Goal: Information Seeking & Learning: Learn about a topic

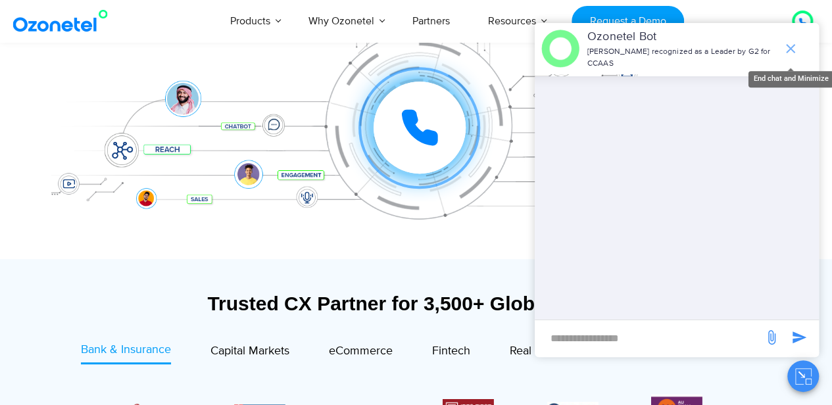
click at [795, 47] on icon "end chat or minimize" at bounding box center [791, 49] width 16 height 16
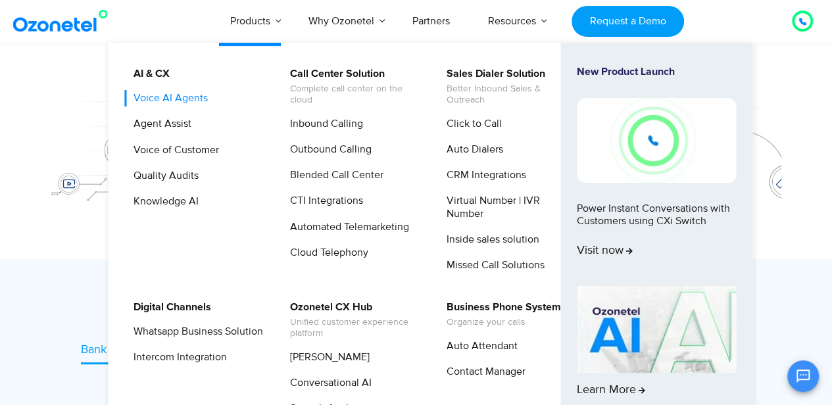
click at [204, 103] on link "Voice AI Agents" at bounding box center [167, 98] width 85 height 16
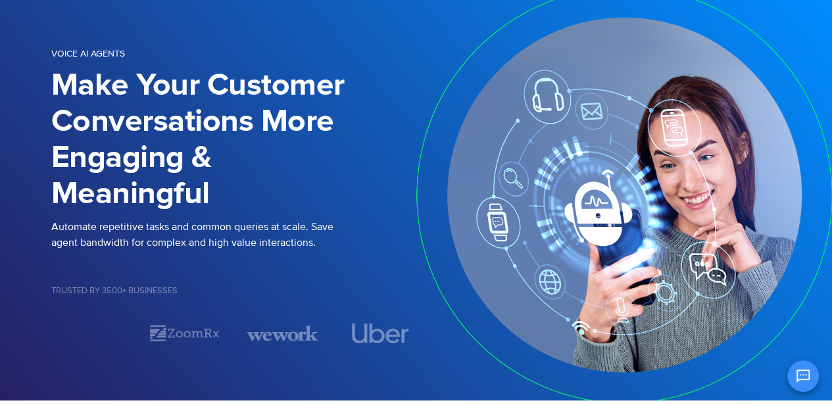
scroll to position [80, 0]
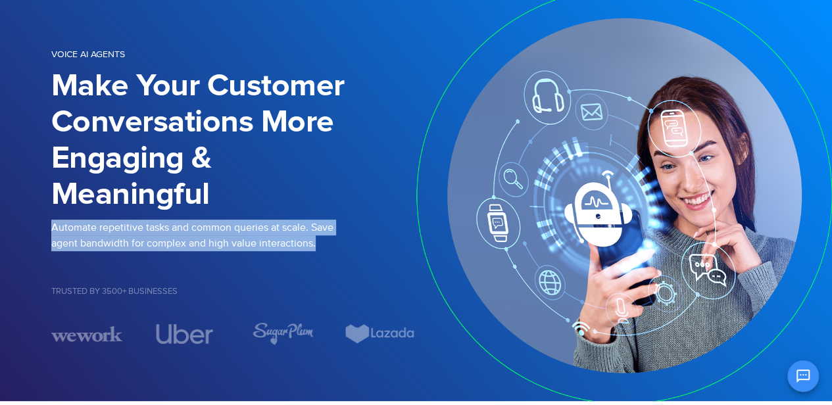
drag, startPoint x: 314, startPoint y: 247, endPoint x: 53, endPoint y: 233, distance: 260.8
click at [53, 233] on p "Automate repetitive tasks and common queries at scale. Save agent bandwidth for…" at bounding box center [233, 236] width 365 height 32
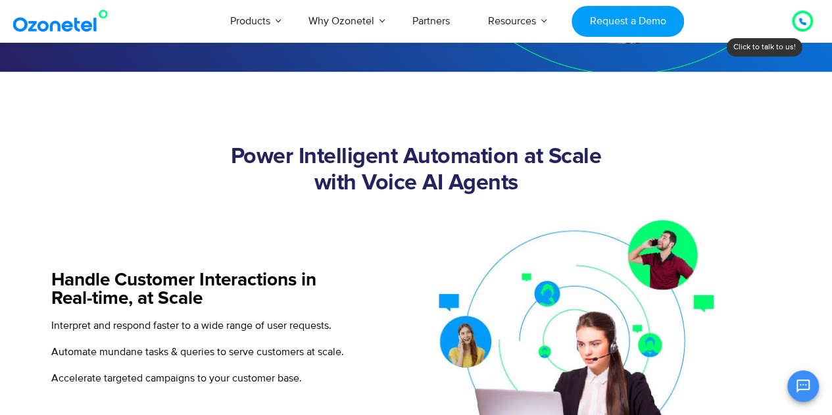
scroll to position [436, 0]
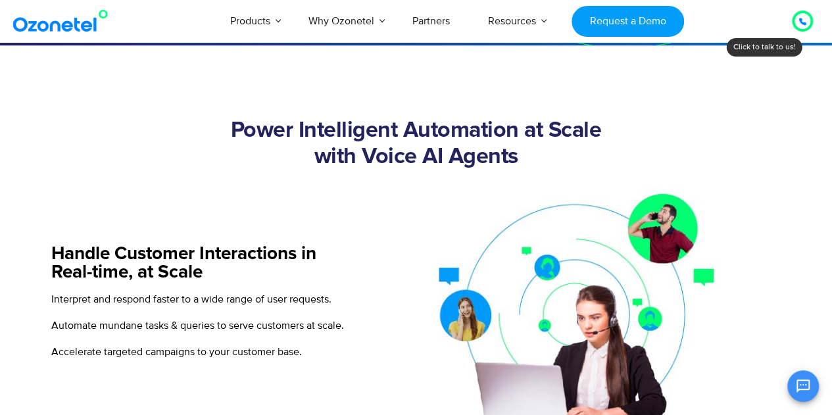
drag, startPoint x: 229, startPoint y: 120, endPoint x: 523, endPoint y: 159, distance: 296.5
click at [523, 159] on h2 "Power Intelligent Automation at Scale with Voice AI Agents" at bounding box center [416, 144] width 730 height 53
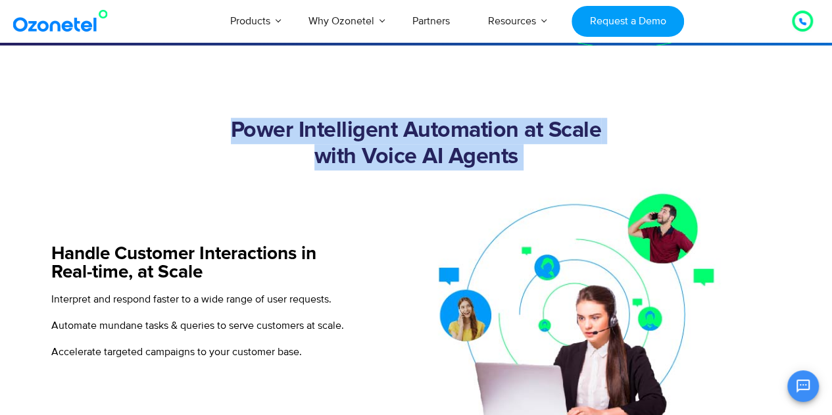
drag, startPoint x: 523, startPoint y: 159, endPoint x: 215, endPoint y: 134, distance: 308.8
click at [215, 134] on h2 "Power Intelligent Automation at Scale with Voice AI Agents" at bounding box center [416, 144] width 730 height 53
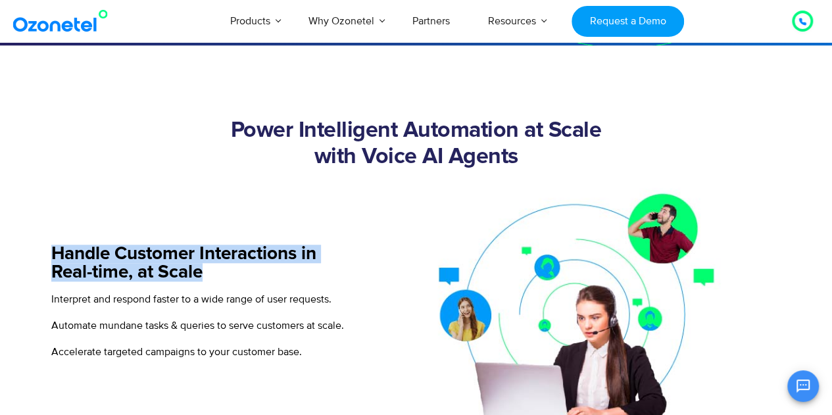
drag, startPoint x: 44, startPoint y: 245, endPoint x: 218, endPoint y: 269, distance: 176.0
click at [218, 269] on h5 "Handle Customer Interactions in Real-time, at Scale" at bounding box center [197, 263] width 293 height 37
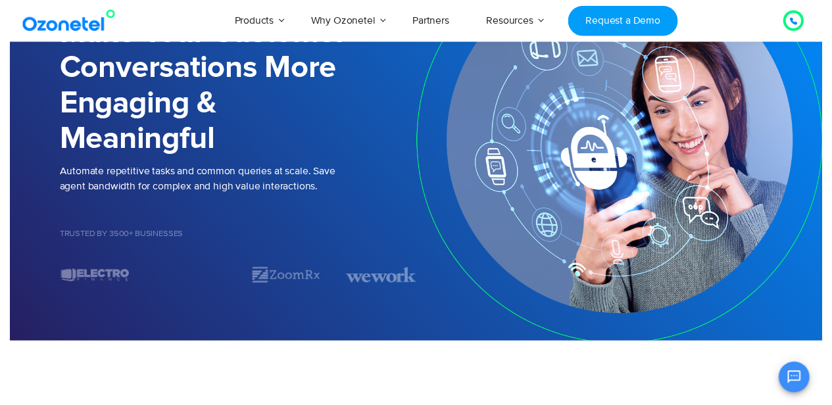
scroll to position [0, 0]
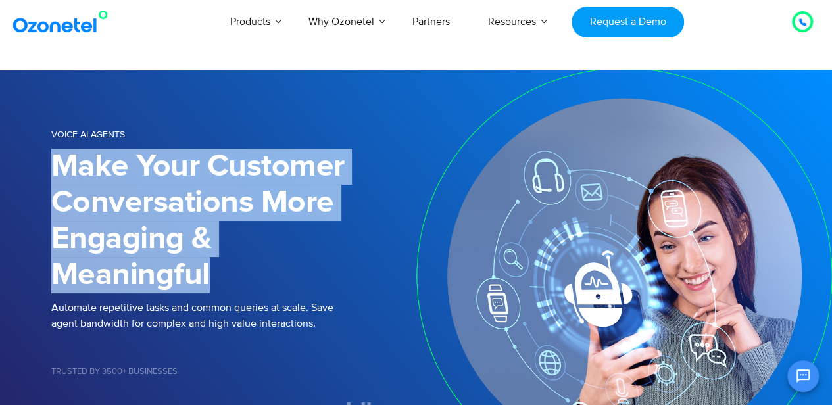
drag, startPoint x: 207, startPoint y: 282, endPoint x: 58, endPoint y: 165, distance: 189.2
click at [58, 165] on h1 "Make Your Customer Conversations More Engaging & Meaningful" at bounding box center [233, 221] width 365 height 145
drag, startPoint x: 58, startPoint y: 165, endPoint x: 229, endPoint y: 275, distance: 203.2
click at [229, 275] on h1 "Make Your Customer Conversations More Engaging & Meaningful" at bounding box center [233, 221] width 365 height 145
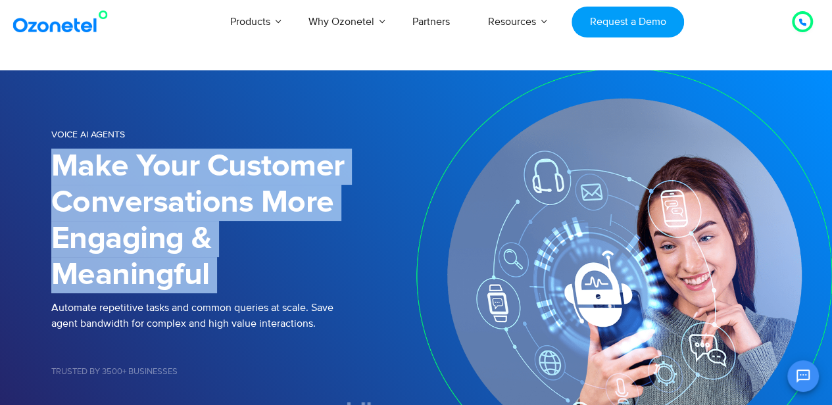
click at [229, 275] on h1 "Make Your Customer Conversations More Engaging & Meaningful" at bounding box center [233, 221] width 365 height 145
drag, startPoint x: 229, startPoint y: 275, endPoint x: 56, endPoint y: 166, distance: 204.2
click at [56, 166] on h1 "Make Your Customer Conversations More Engaging & Meaningful" at bounding box center [233, 221] width 365 height 145
drag, startPoint x: 56, startPoint y: 166, endPoint x: 220, endPoint y: 289, distance: 204.4
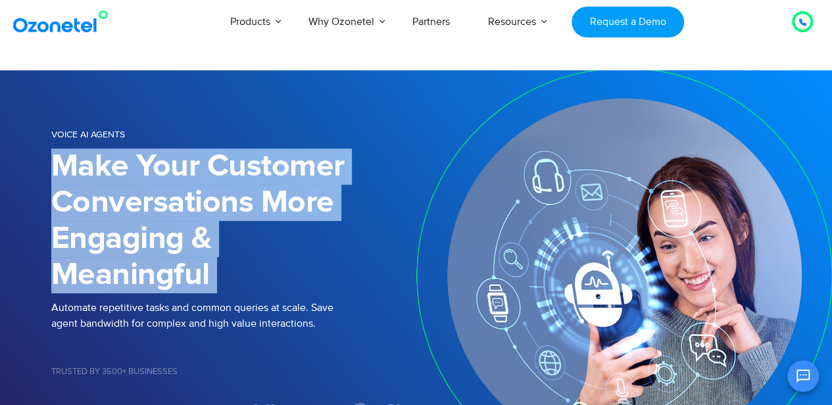
click at [220, 289] on h1 "Make Your Customer Conversations More Engaging & Meaningful" at bounding box center [233, 221] width 365 height 145
drag, startPoint x: 216, startPoint y: 287, endPoint x: 45, endPoint y: 168, distance: 209.3
click at [45, 168] on div "Voice AI Agents Make Your Customer Conversations More Engaging & Meaningful Aut…" at bounding box center [416, 275] width 750 height 319
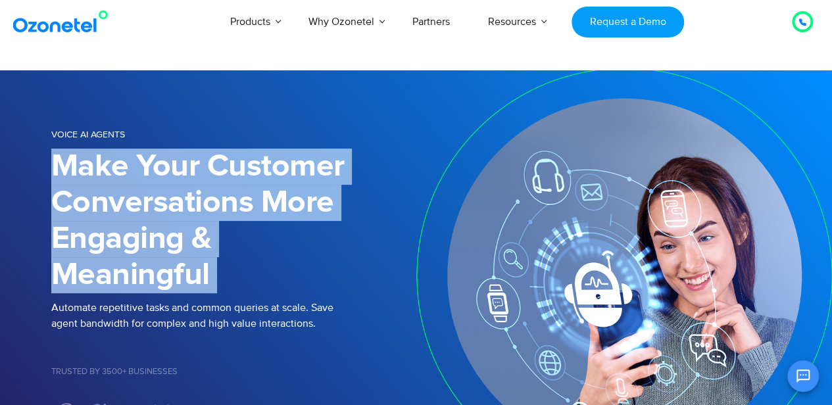
drag, startPoint x: 45, startPoint y: 168, endPoint x: 213, endPoint y: 274, distance: 199.3
click at [213, 274] on div "Voice AI Agents Make Your Customer Conversations More Engaging & Meaningful Aut…" at bounding box center [416, 275] width 750 height 319
click at [213, 274] on h1 "Make Your Customer Conversations More Engaging & Meaningful" at bounding box center [233, 221] width 365 height 145
drag, startPoint x: 213, startPoint y: 274, endPoint x: 66, endPoint y: 166, distance: 183.0
click at [66, 166] on h1 "Make Your Customer Conversations More Engaging & Meaningful" at bounding box center [233, 221] width 365 height 145
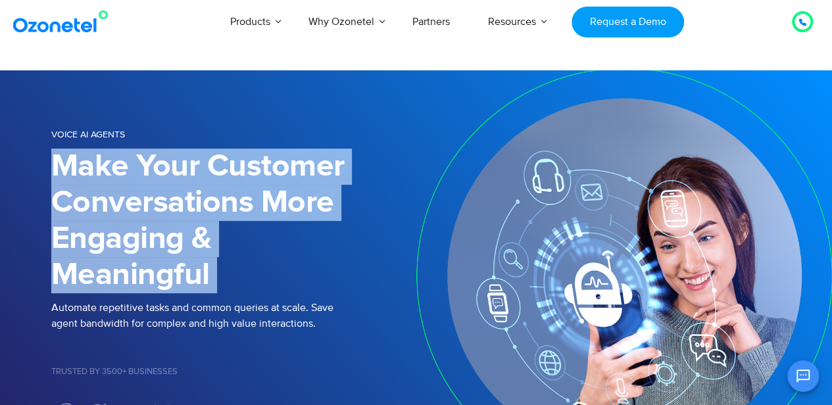
click at [66, 166] on h1 "Make Your Customer Conversations More Engaging & Meaningful" at bounding box center [233, 221] width 365 height 145
